Goal: Task Accomplishment & Management: Complete application form

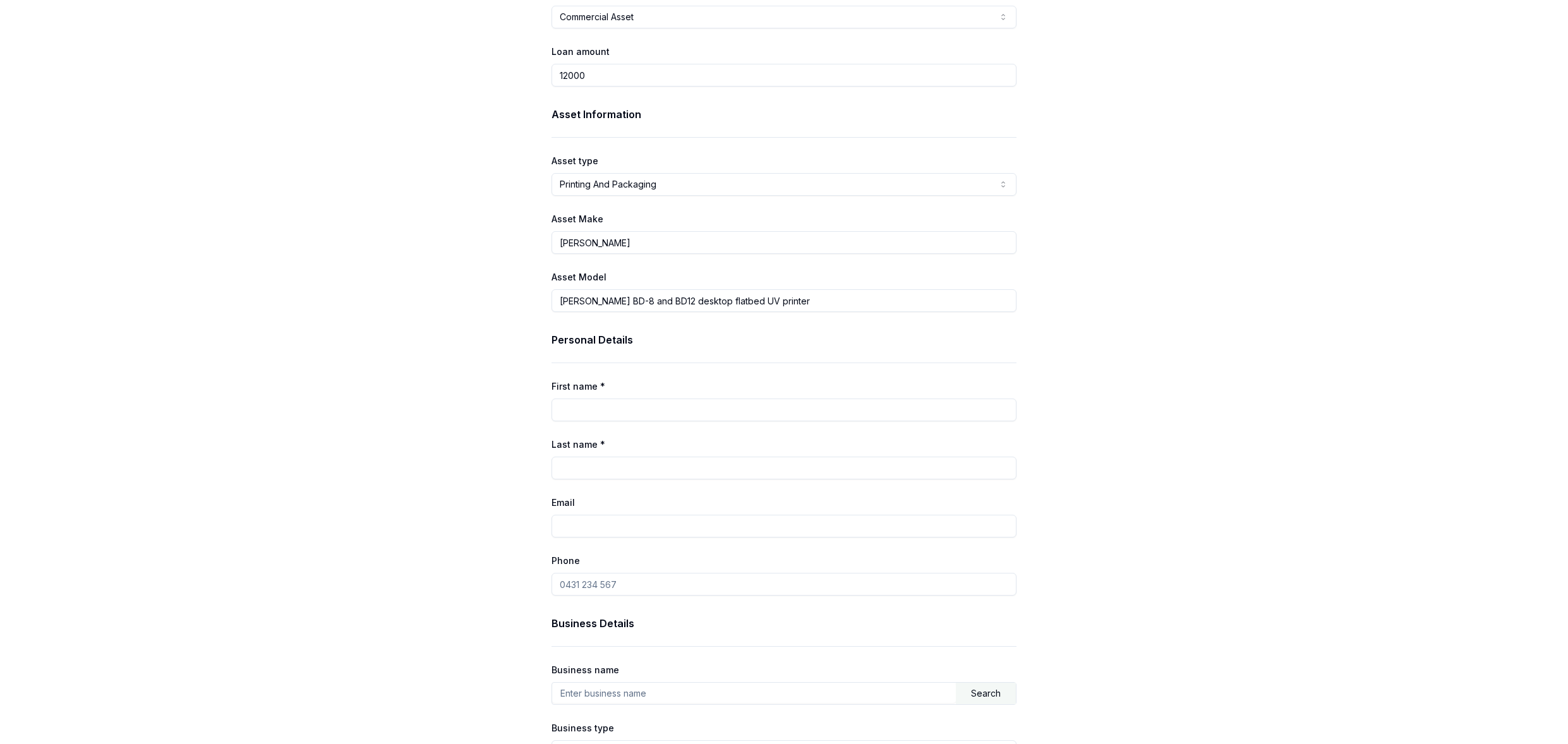
scroll to position [117, 0]
click at [625, 406] on input "First name *" at bounding box center [784, 410] width 465 height 23
type input "[PERSON_NAME]"
type input "[EMAIL_ADDRESS][DOMAIN_NAME]"
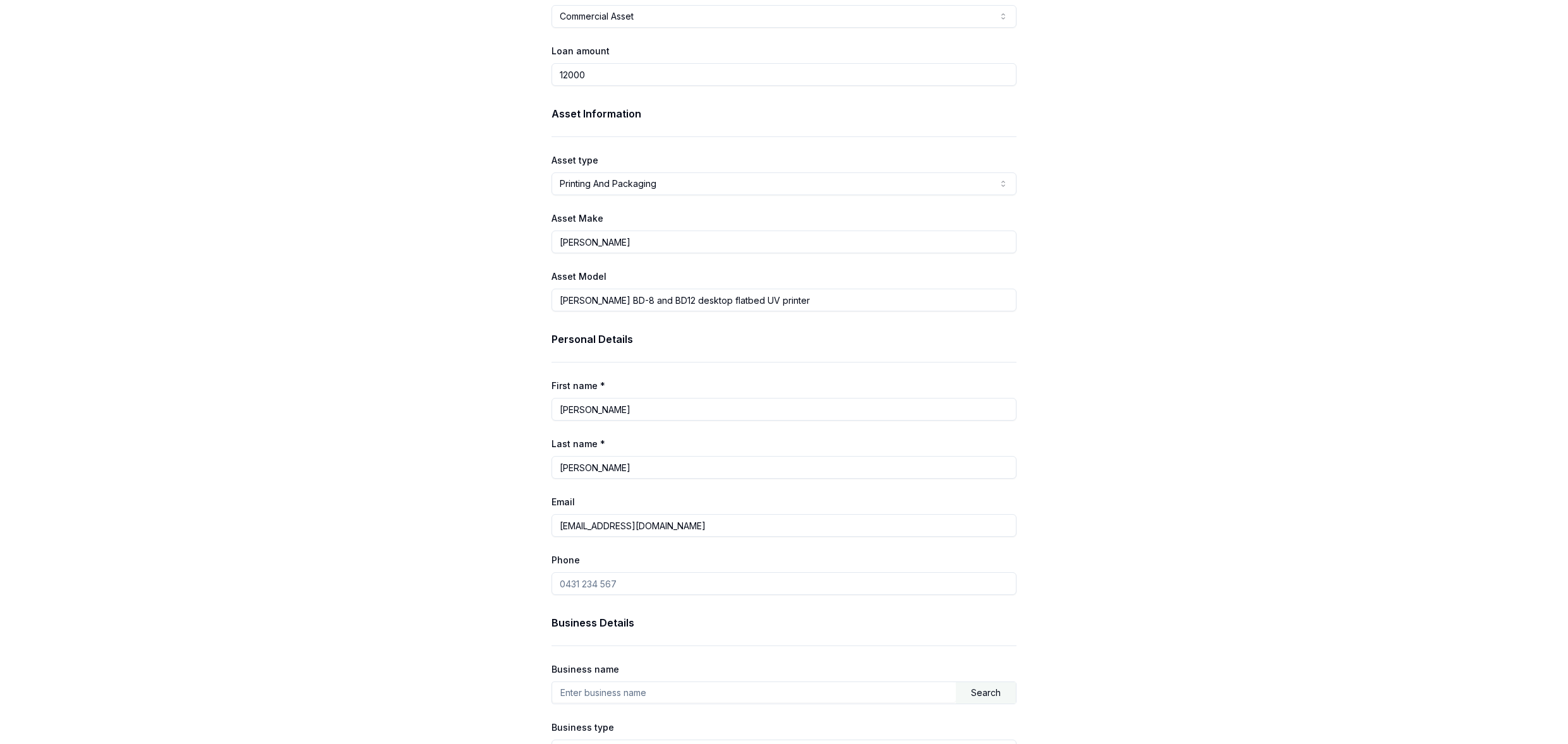
type input "0433 114 251"
type input "Sign & Seal"
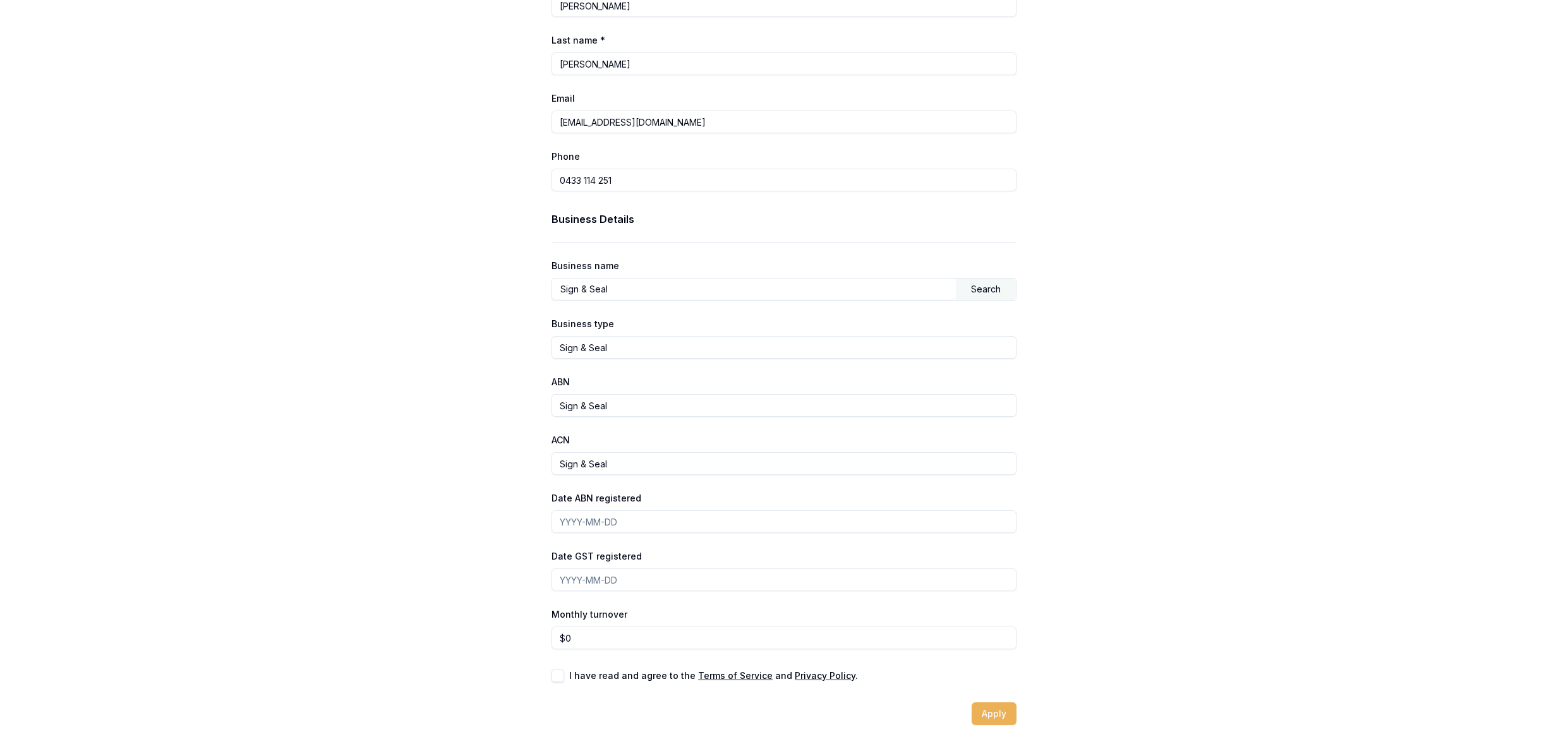
scroll to position [521, 0]
click at [630, 348] on input "Sign & Seal" at bounding box center [784, 346] width 465 height 23
click at [629, 348] on input "Sign & Seal" at bounding box center [784, 346] width 465 height 23
type input "Stationery"
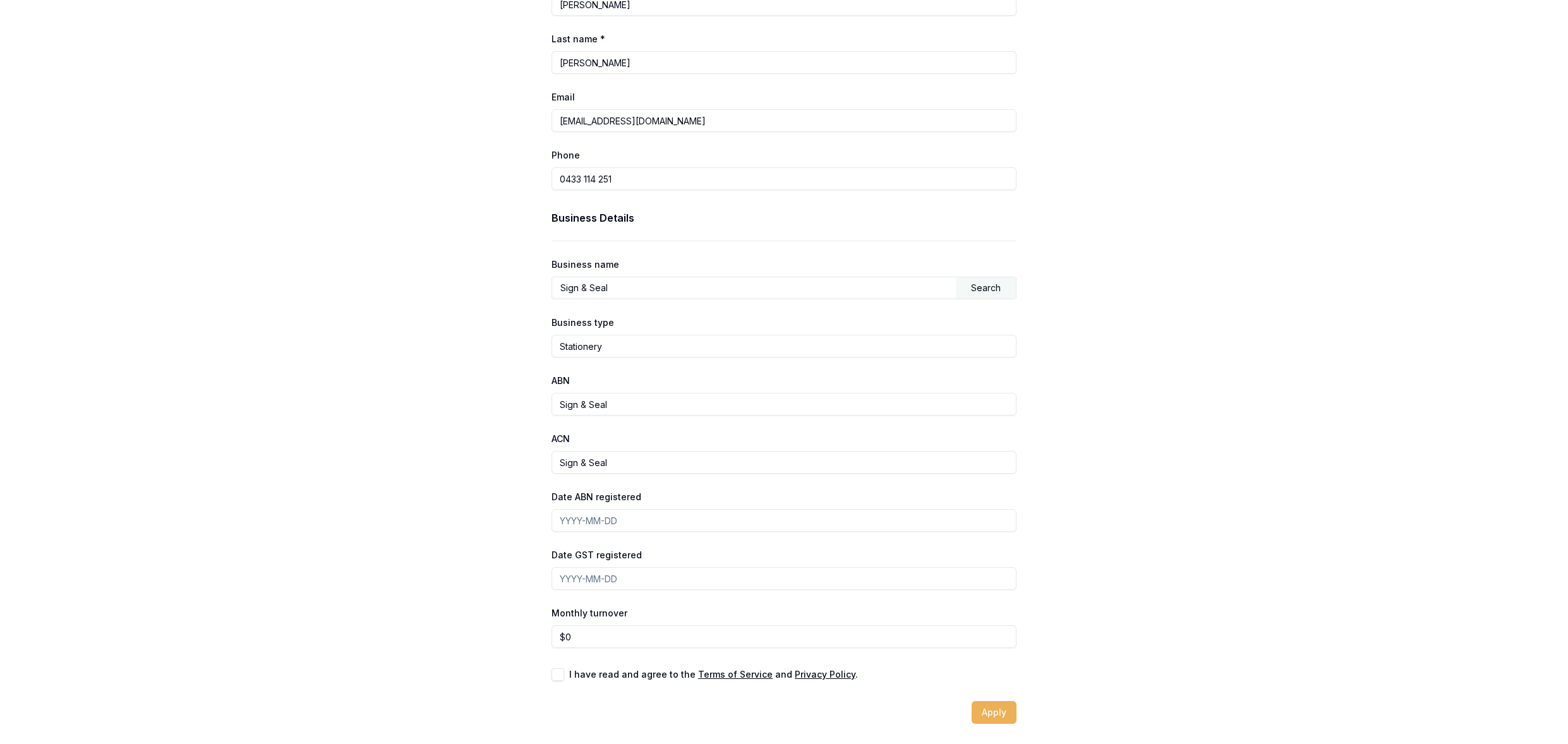
click at [630, 400] on input "Sign & Seal" at bounding box center [784, 404] width 465 height 23
type input "68814984714"
click at [629, 461] on input "Sign & Seal" at bounding box center [784, 462] width 465 height 23
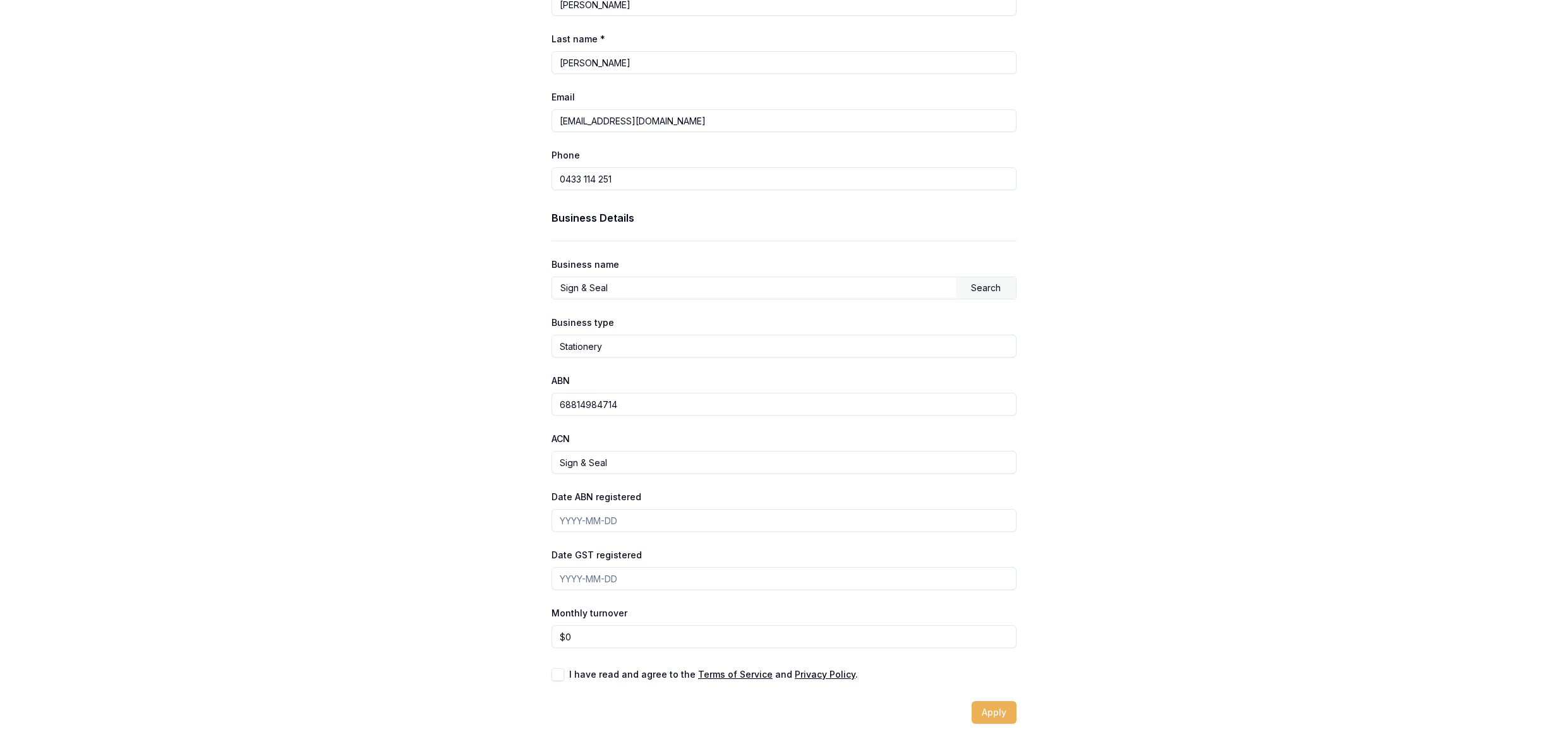
click at [629, 461] on input "Sign & Seal" at bounding box center [784, 462] width 465 height 23
type input "[DATE]"
click at [627, 581] on input "Date GST registered" at bounding box center [784, 579] width 465 height 23
type input "[DATE]"
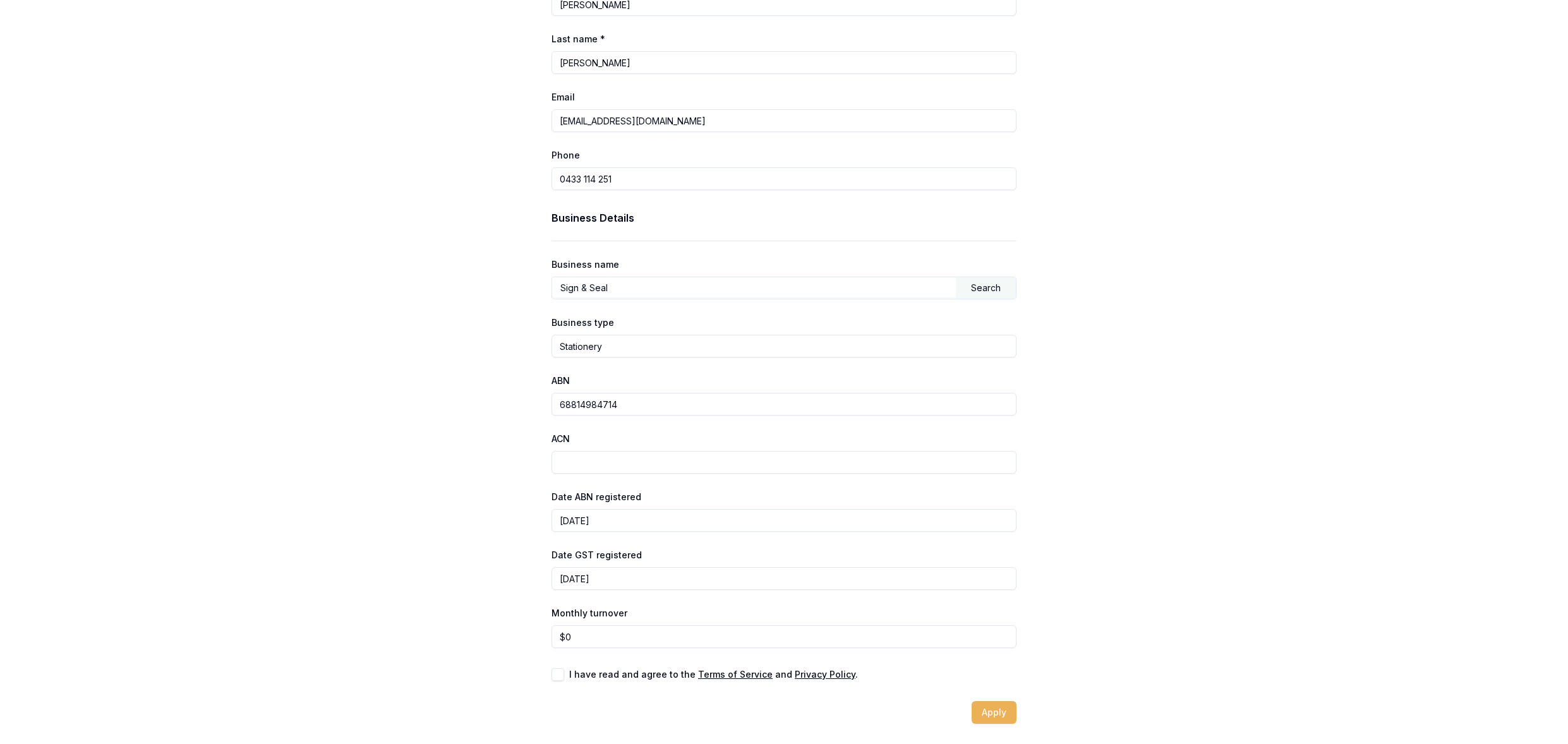
click at [1176, 532] on div "Finance Details Loan type Commercial Asset Consumer Loan Consumer Asset Commerc…" at bounding box center [784, 128] width 1568 height 1190
click at [591, 646] on input "0" at bounding box center [784, 637] width 465 height 23
click at [593, 641] on input "0" at bounding box center [784, 637] width 465 height 23
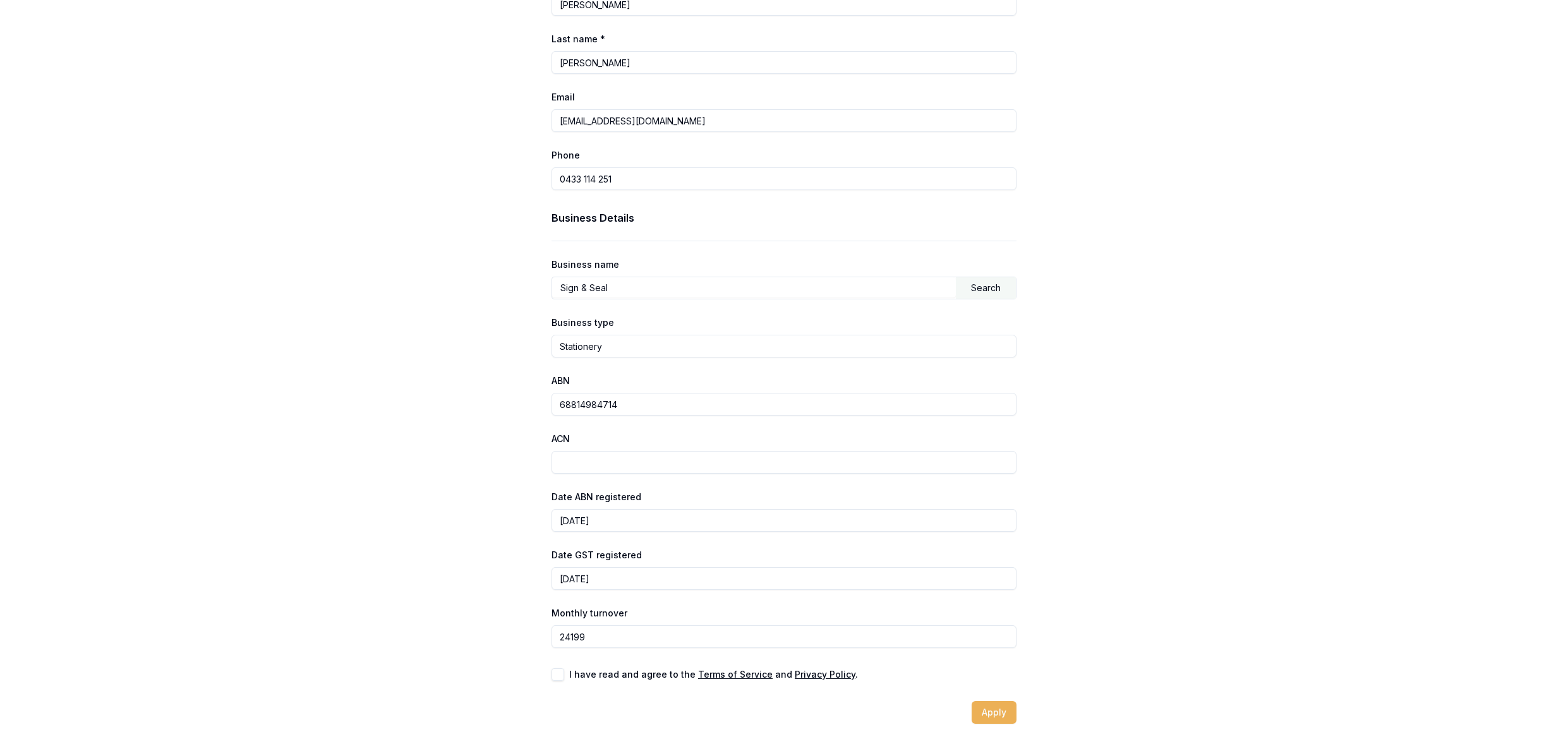
type input "$24,199"
click at [560, 676] on button "button" at bounding box center [558, 675] width 13 height 13
checkbox input "true"
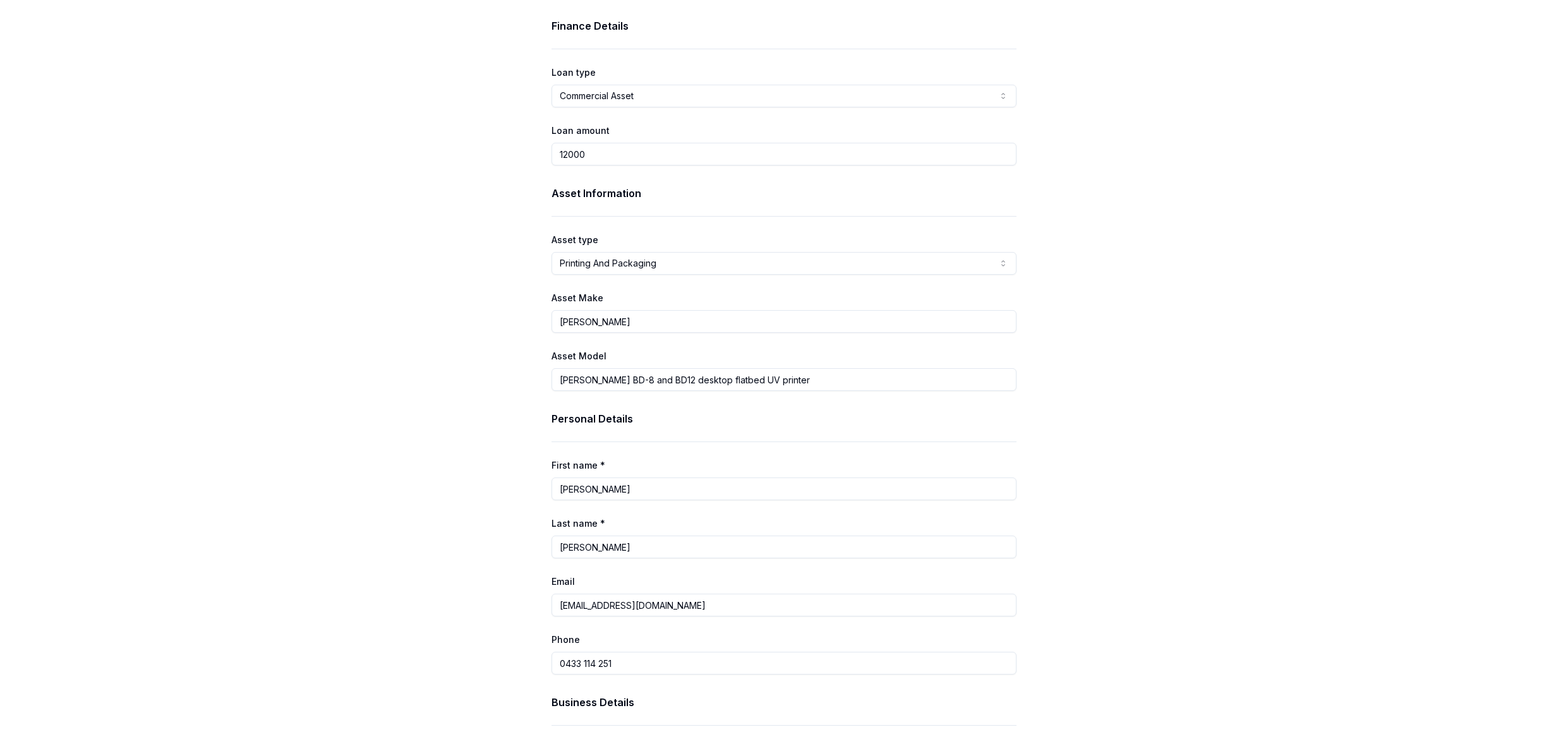
scroll to position [0, 0]
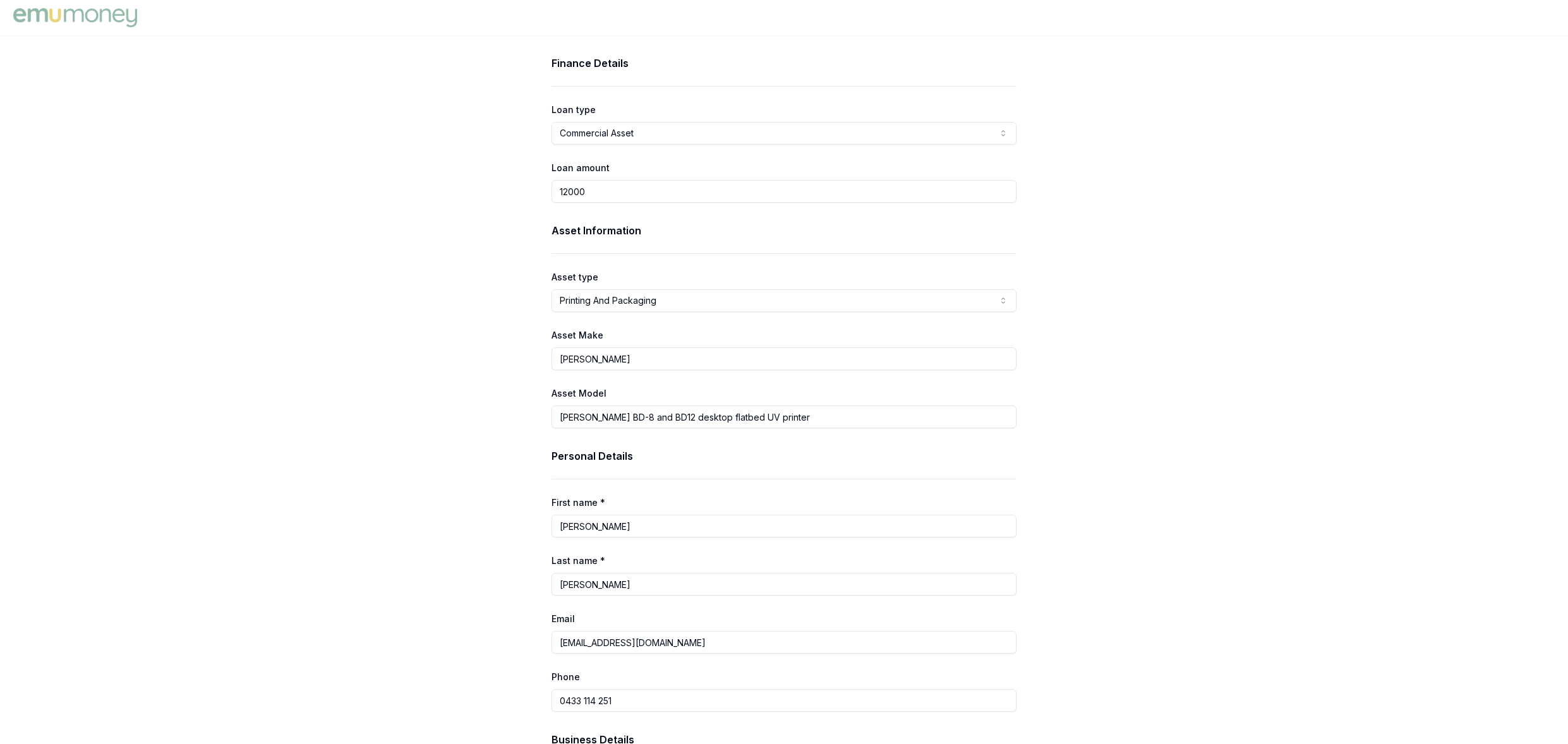
click at [999, 134] on html "Finance Details Loan type Commercial Asset Consumer Loan Consumer Asset Commerc…" at bounding box center [784, 372] width 1568 height 744
click at [1097, 313] on div "Finance Details Loan type Commercial Asset Consumer Loan Consumer Asset Commerc…" at bounding box center [784, 650] width 1568 height 1190
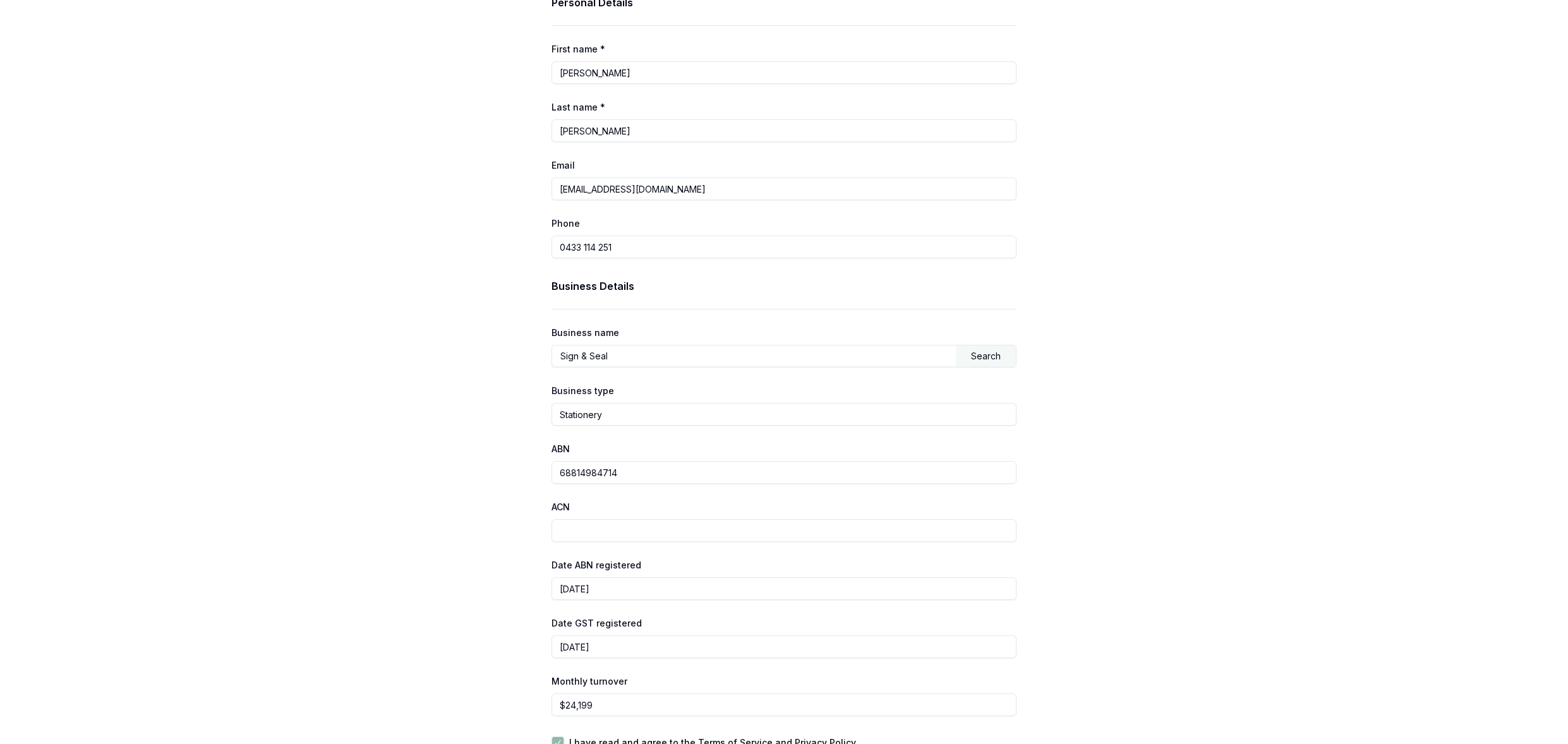
scroll to position [521, 0]
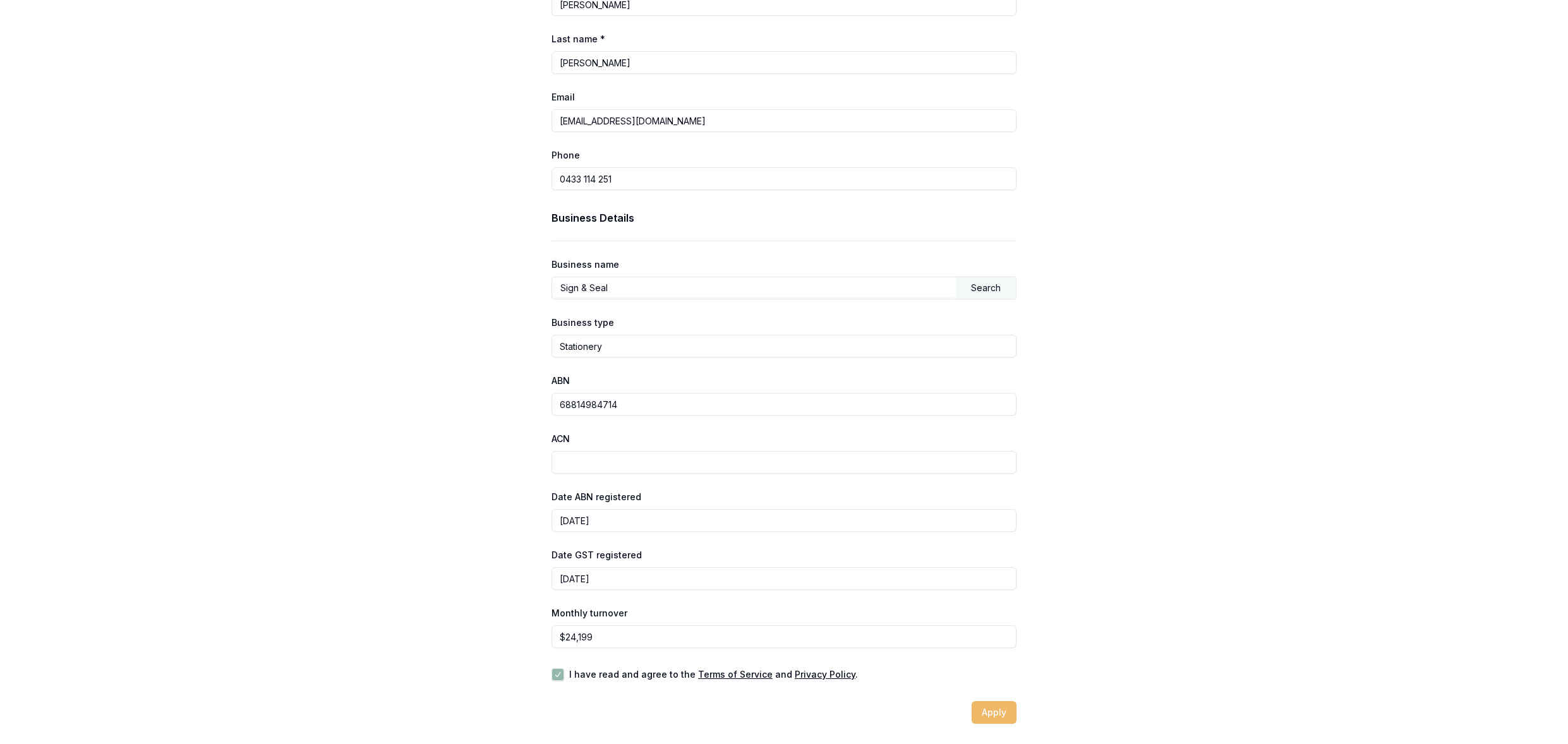
click at [1001, 712] on button "Apply" at bounding box center [994, 713] width 45 height 23
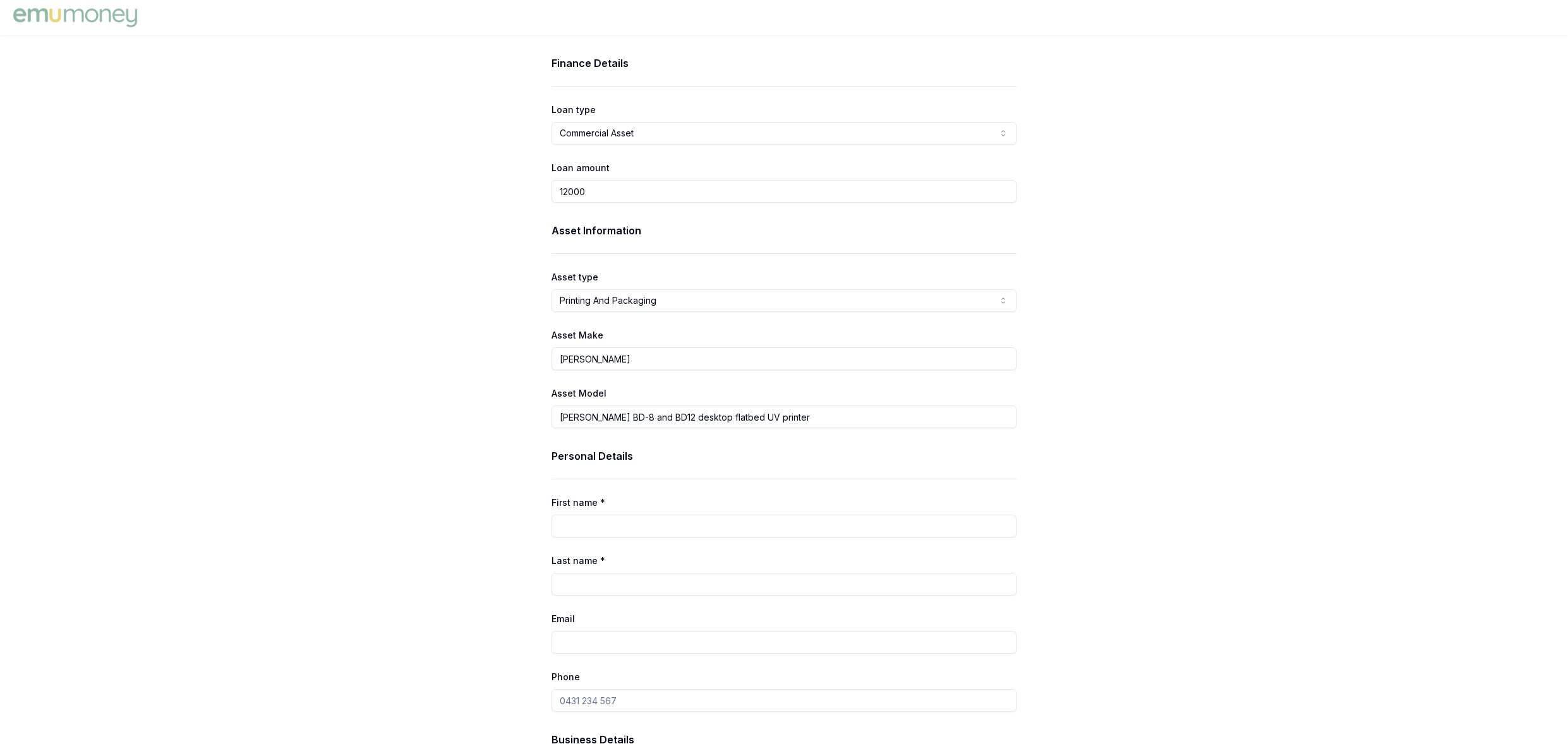
click at [371, 427] on div "Finance Details Loan type Commercial Asset Consumer Loan Consumer Asset Commerc…" at bounding box center [784, 650] width 1568 height 1190
